Goal: Information Seeking & Learning: Learn about a topic

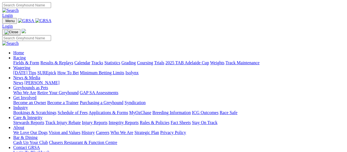
click at [25, 60] on link "Fields & Form" at bounding box center [26, 62] width 26 height 5
click at [61, 60] on link "Results & Replays" at bounding box center [56, 62] width 33 height 5
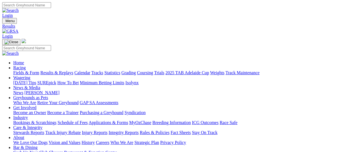
click at [16, 70] on link "Fields & Form" at bounding box center [26, 72] width 26 height 5
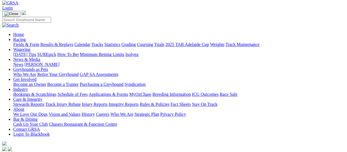
scroll to position [83, 0]
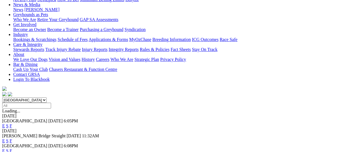
click at [12, 123] on link "F" at bounding box center [11, 125] width 2 height 5
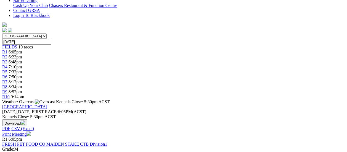
scroll to position [138, 0]
